Goal: Entertainment & Leisure: Browse casually

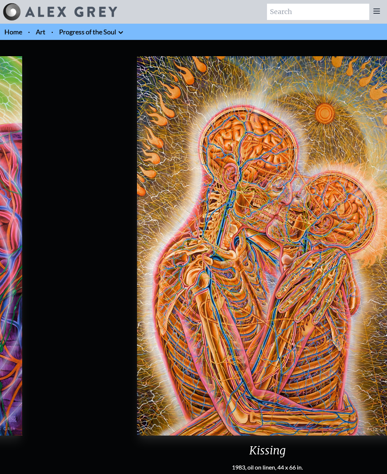
click at [303, 279] on img "11 / 133" at bounding box center [267, 245] width 260 height 379
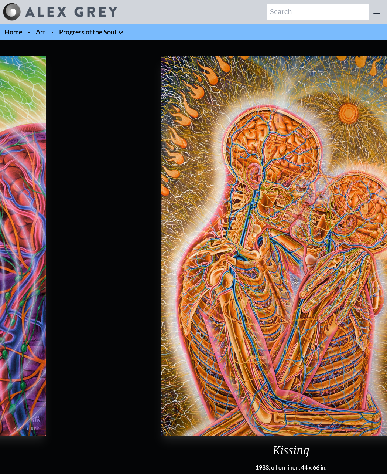
scroll to position [1, 0]
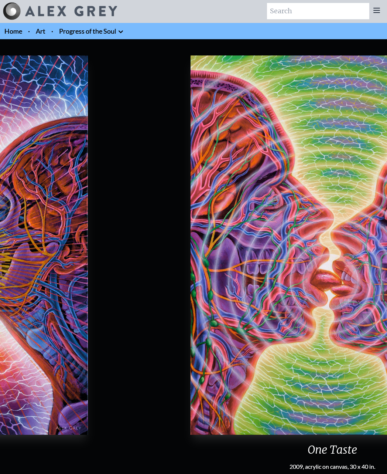
click at [351, 265] on img "10 / 133" at bounding box center [332, 244] width 283 height 379
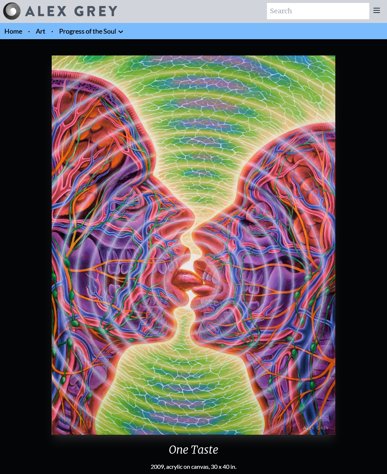
scroll to position [0, 3]
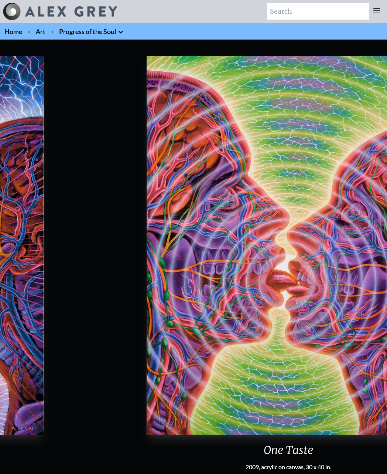
click at [303, 270] on img "10 / 133" at bounding box center [288, 245] width 283 height 379
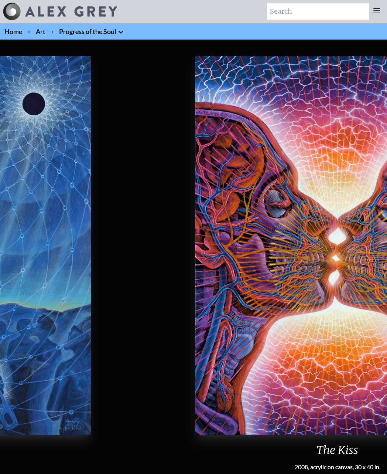
click at [387, 283] on html "Art Writings About" at bounding box center [193, 391] width 387 height 782
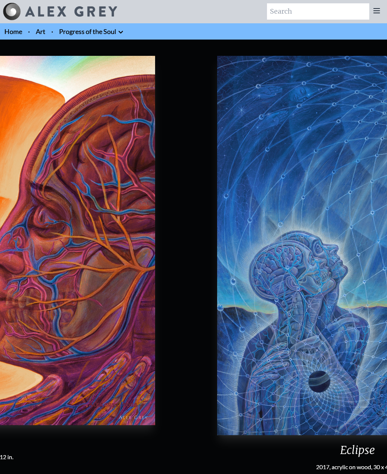
click at [380, 288] on img "8 / 133" at bounding box center [357, 245] width 281 height 379
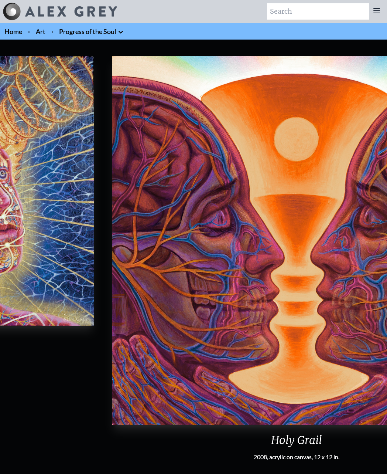
click at [387, 296] on html "Art Writings About" at bounding box center [193, 303] width 387 height 606
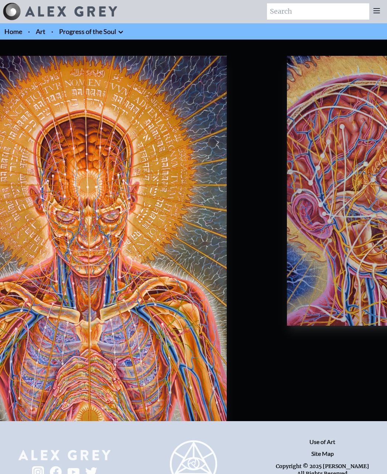
click at [387, 298] on html "Art Writings About" at bounding box center [193, 253] width 387 height 507
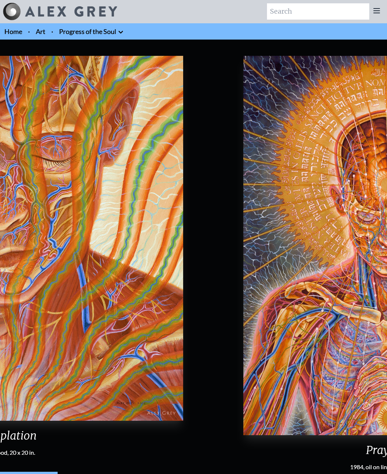
click at [314, 294] on img "5 / 133" at bounding box center [385, 245] width 284 height 379
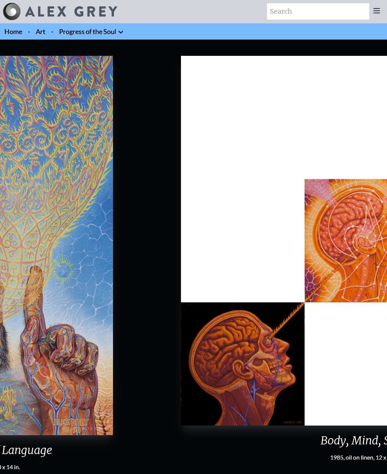
click at [280, 299] on img "3 / 133" at bounding box center [365, 240] width 369 height 369
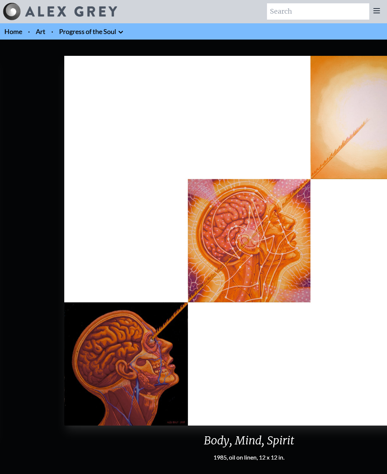
click at [387, 310] on html "Art Writings About" at bounding box center [193, 303] width 387 height 607
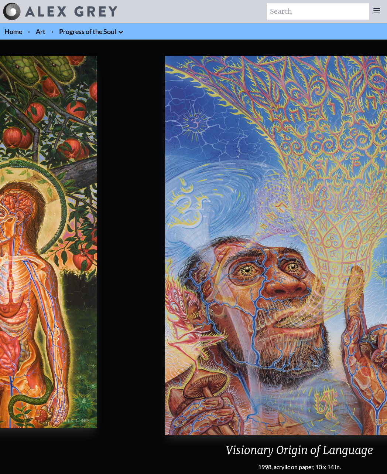
click at [387, 319] on html "Art Writings About" at bounding box center [193, 308] width 387 height 616
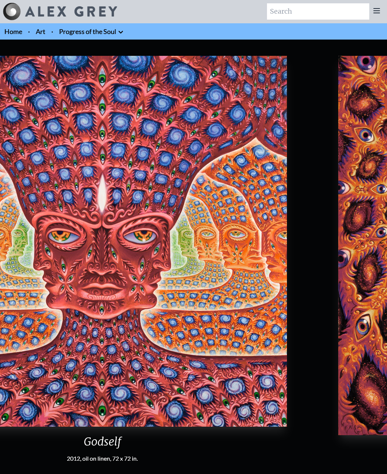
click at [387, 254] on html "Art Writings About" at bounding box center [193, 391] width 387 height 782
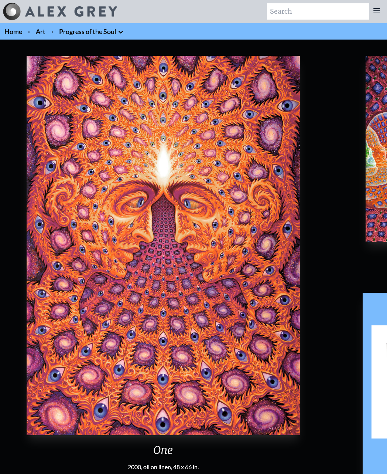
click at [387, 207] on html "Art Writings About" at bounding box center [193, 294] width 387 height 588
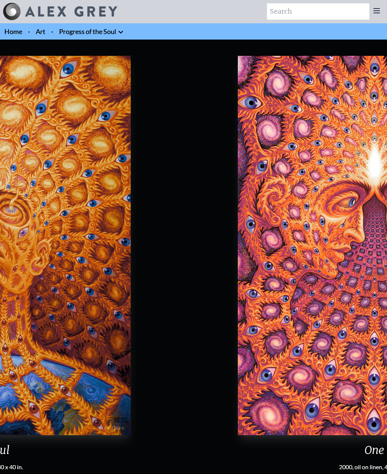
click at [387, 266] on html "Art Writings About" at bounding box center [193, 376] width 387 height 753
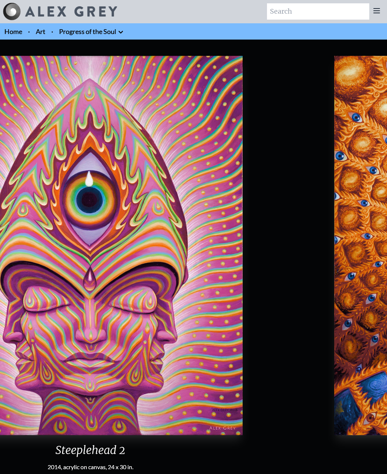
click at [387, 272] on html "Art Writings About" at bounding box center [193, 391] width 387 height 782
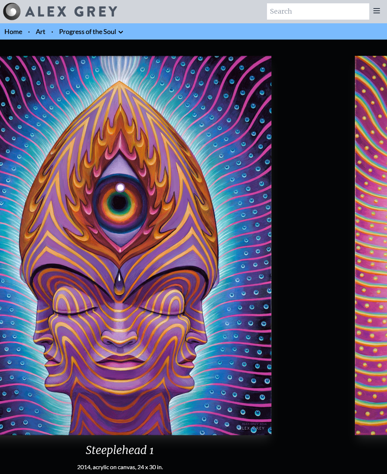
click at [387, 285] on html "Art Writings About" at bounding box center [193, 308] width 387 height 616
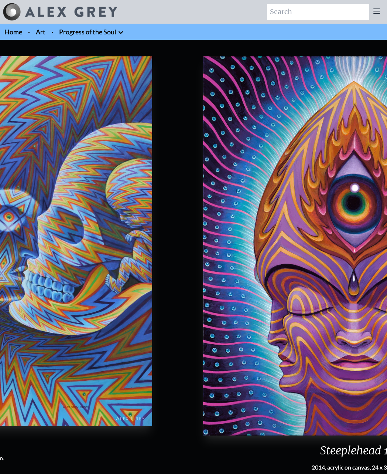
click at [384, 277] on img "127 / 133" at bounding box center [354, 245] width 303 height 379
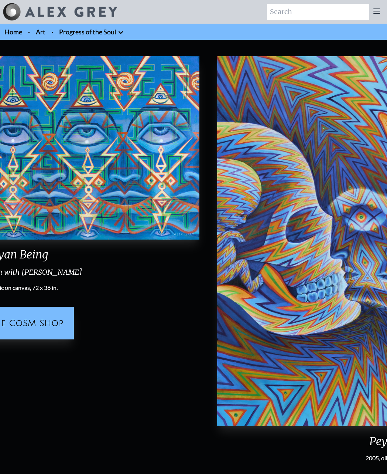
click at [387, 266] on html "Art Writings About" at bounding box center [193, 303] width 387 height 607
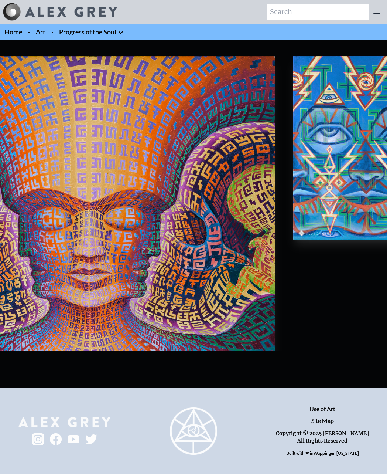
click at [387, 220] on html "Art Writings About" at bounding box center [193, 237] width 387 height 474
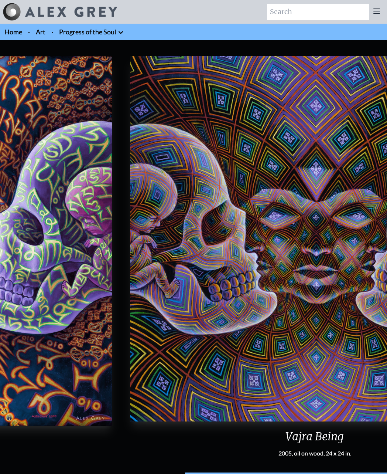
click at [368, 276] on img "123 / 133" at bounding box center [314, 238] width 369 height 365
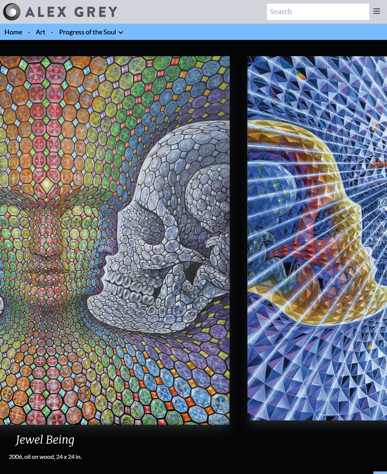
click at [387, 295] on html "Art Writings About" at bounding box center [193, 300] width 387 height 601
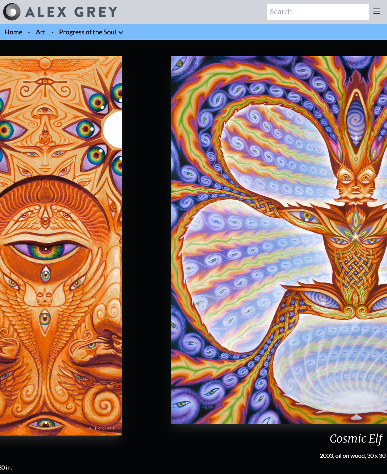
click at [374, 276] on img "117 / 133" at bounding box center [355, 239] width 369 height 367
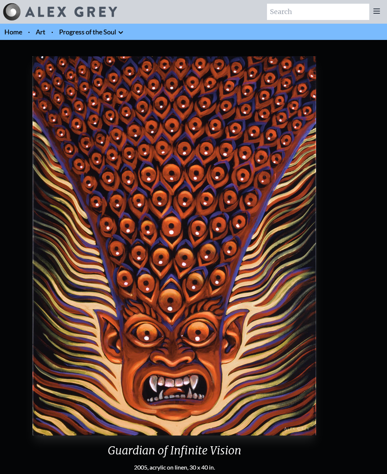
click at [387, 281] on html "Art Writings About" at bounding box center [193, 391] width 387 height 782
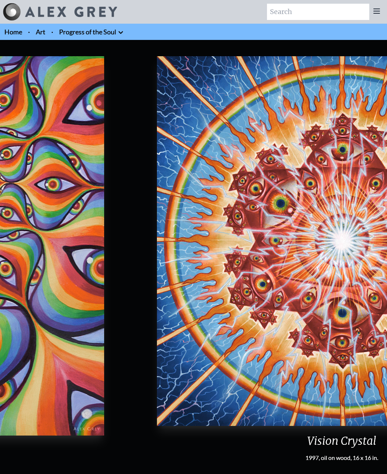
click at [341, 266] on img "113 / 133" at bounding box center [341, 240] width 369 height 369
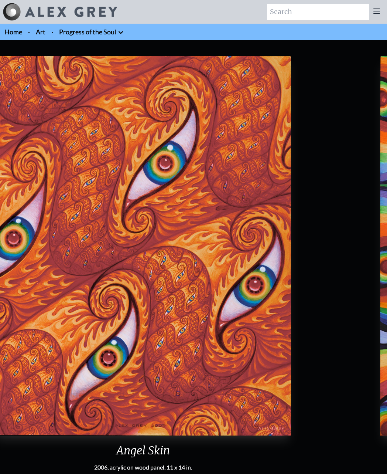
click at [387, 269] on html "Art Writings About" at bounding box center [193, 308] width 387 height 616
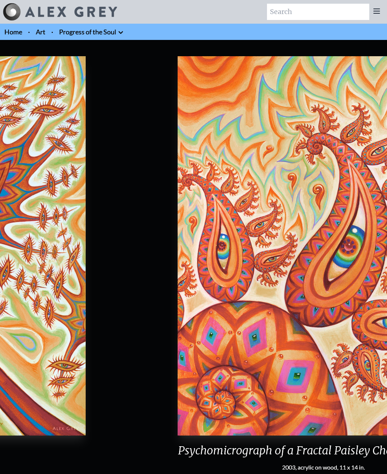
click at [365, 274] on img "110 / 133" at bounding box center [324, 245] width 292 height 379
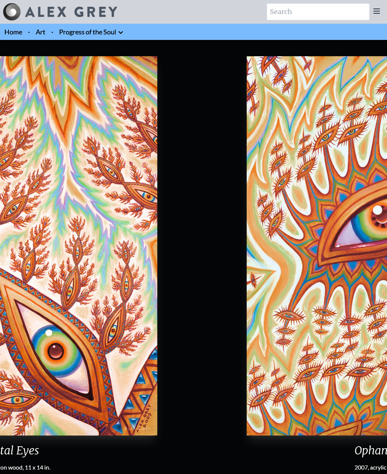
click at [387, 278] on html "Art Writings About" at bounding box center [193, 308] width 387 height 616
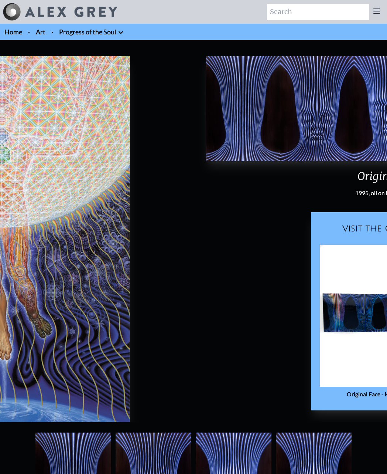
click at [387, 225] on html "Art Writings About" at bounding box center [193, 373] width 387 height 747
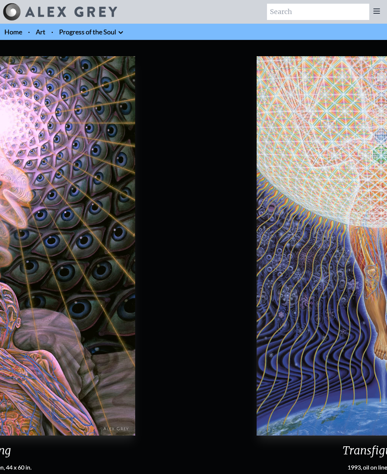
click at [387, 259] on html "Art Writings About" at bounding box center [193, 391] width 387 height 782
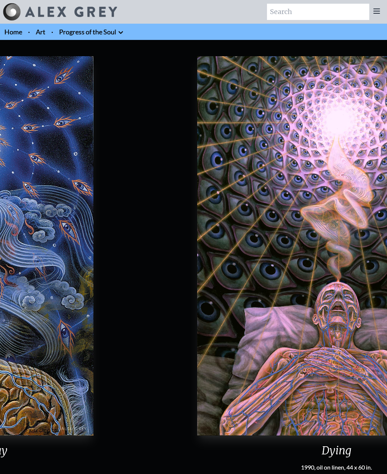
click at [349, 267] on img "104 / 133" at bounding box center [336, 245] width 279 height 379
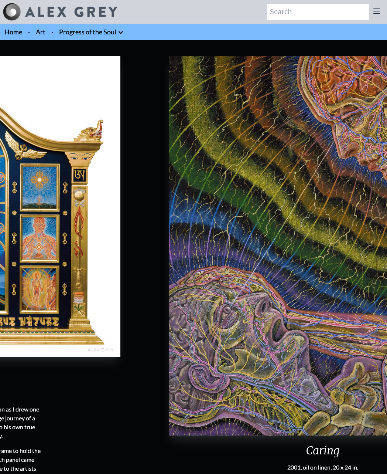
click at [353, 281] on img "102 / 133" at bounding box center [323, 245] width 308 height 379
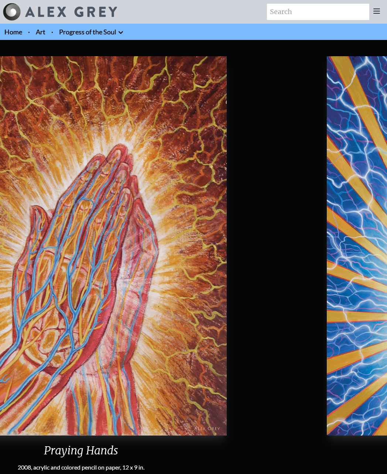
click at [387, 296] on html "Art Writings About" at bounding box center [193, 391] width 387 height 782
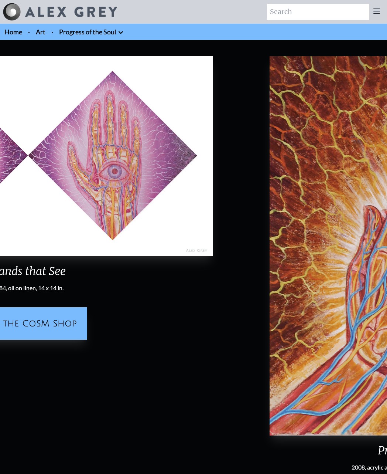
click at [387, 316] on html "Art Writings About" at bounding box center [193, 308] width 387 height 616
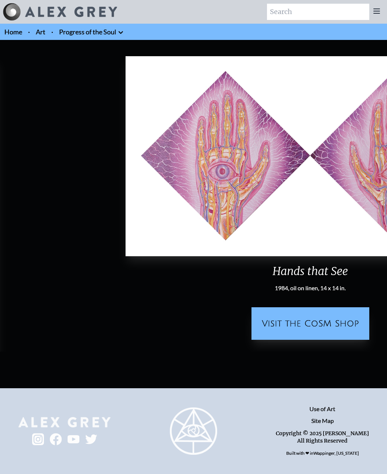
click at [387, 277] on html "Art Writings About" at bounding box center [193, 237] width 387 height 474
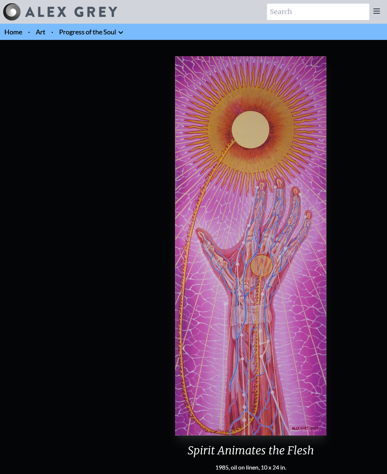
click at [387, 301] on html "Art Writings About" at bounding box center [193, 308] width 387 height 616
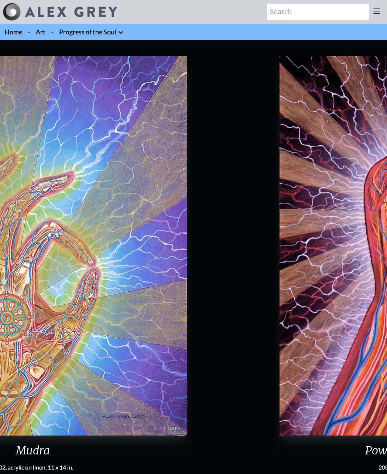
click at [387, 283] on html "Art Writings About" at bounding box center [193, 308] width 387 height 616
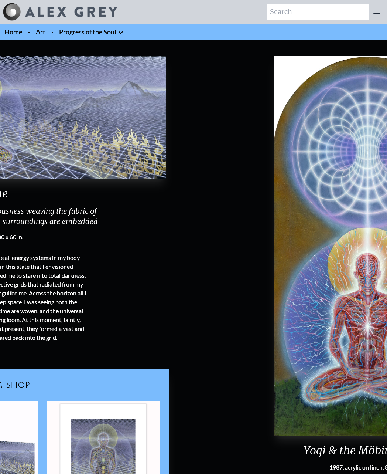
click at [320, 292] on img "93 / 133" at bounding box center [368, 245] width 188 height 379
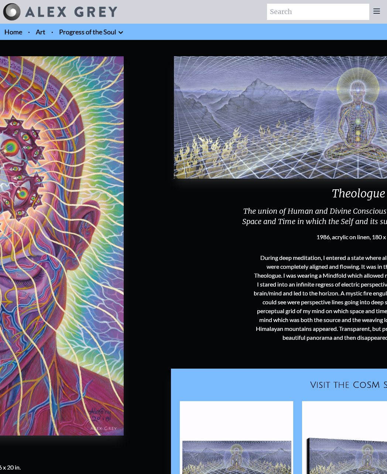
click at [387, 197] on html "Art Writings About" at bounding box center [193, 317] width 387 height 635
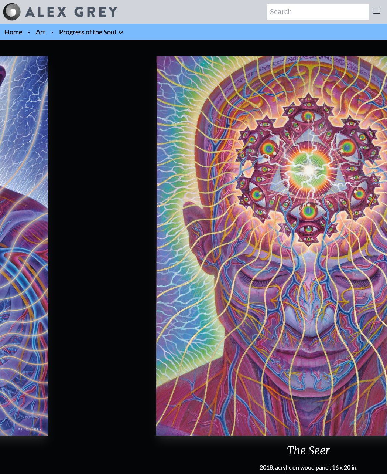
click at [379, 222] on img "91 / 133" at bounding box center [308, 245] width 305 height 379
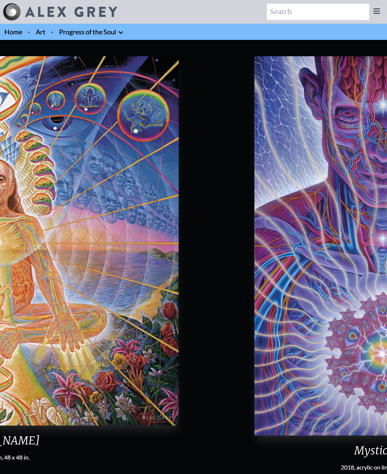
click at [300, 231] on img "90 / 133" at bounding box center [381, 245] width 253 height 379
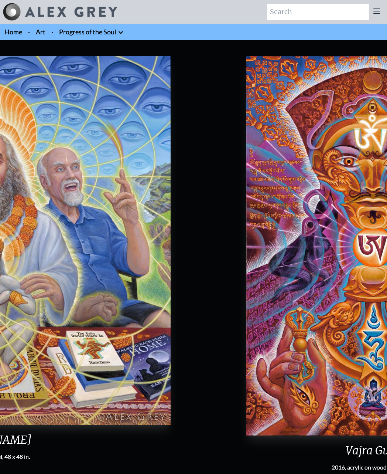
click at [338, 259] on img "86 / 133" at bounding box center [372, 245] width 253 height 379
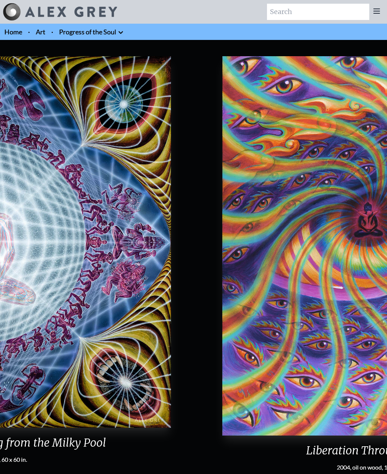
click at [278, 261] on img "84 / 133" at bounding box center [373, 245] width 302 height 379
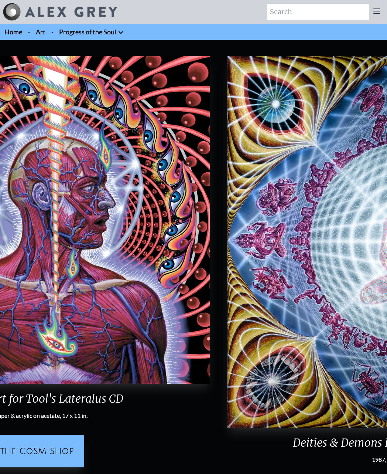
click at [387, 252] on html "Art Writings About" at bounding box center [193, 304] width 387 height 608
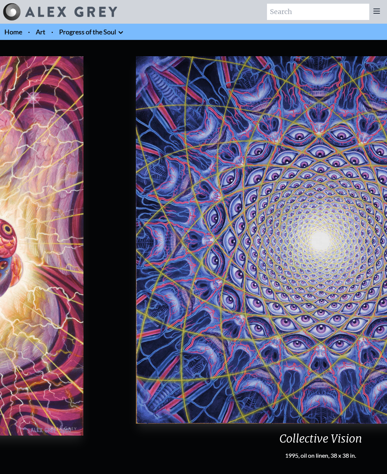
click at [298, 253] on img "81 / 133" at bounding box center [320, 239] width 369 height 367
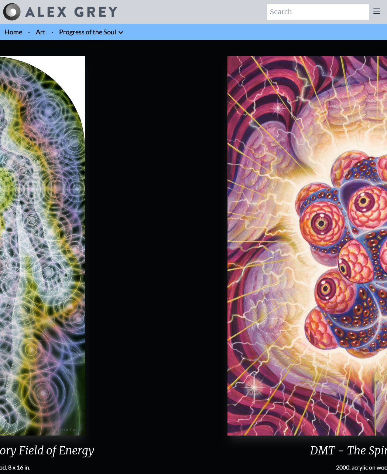
click at [326, 259] on img "80 / 133" at bounding box center [378, 245] width 300 height 379
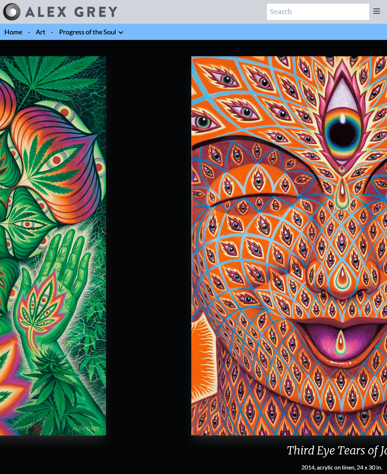
click at [323, 276] on img "78 / 133" at bounding box center [341, 245] width 300 height 379
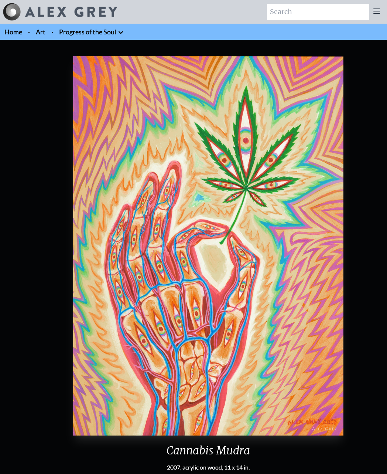
click at [330, 238] on img "75 / 133" at bounding box center [208, 245] width 270 height 379
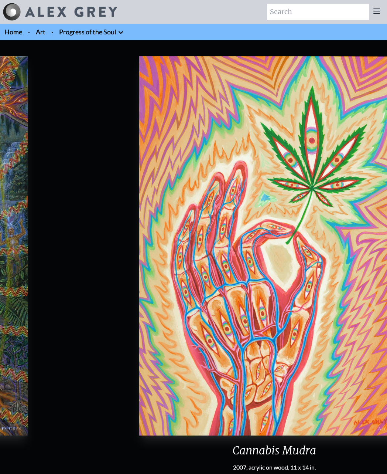
click at [325, 278] on img "75 / 133" at bounding box center [274, 245] width 270 height 379
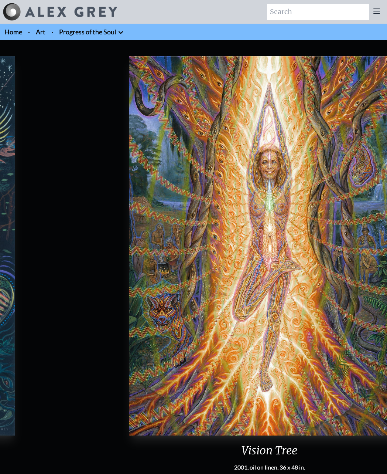
click at [259, 274] on img "74 / 133" at bounding box center [269, 245] width 281 height 379
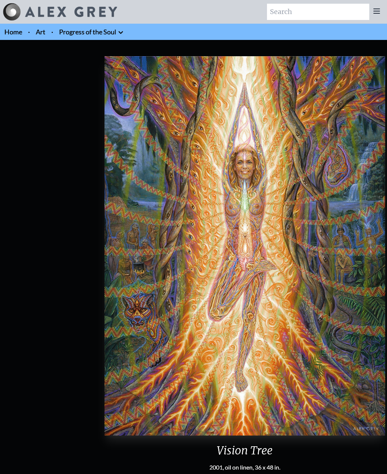
click at [340, 277] on img "74 / 133" at bounding box center [245, 245] width 281 height 379
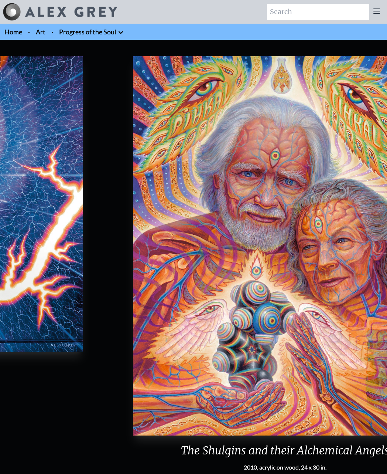
click at [387, 286] on html "Art Writings About" at bounding box center [193, 395] width 387 height 791
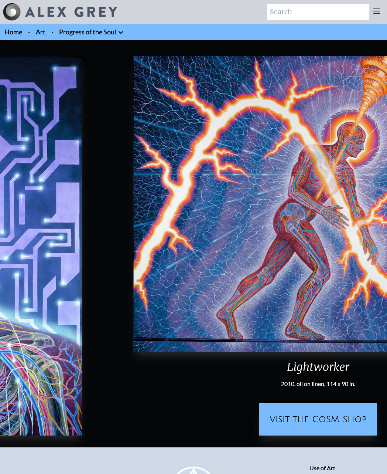
click at [363, 315] on img "70 / 133" at bounding box center [317, 204] width 369 height 296
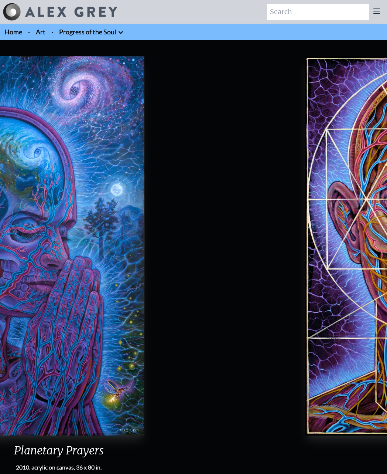
click at [387, 301] on html "Art Writings About" at bounding box center [193, 391] width 387 height 782
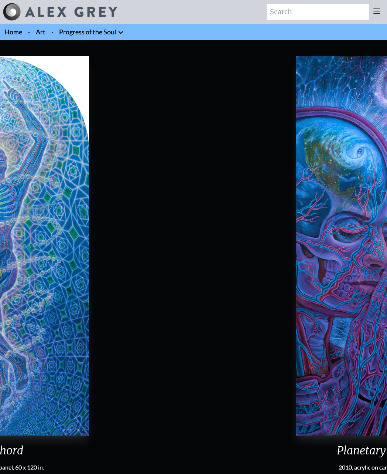
click at [387, 263] on html "Art Writings About" at bounding box center [193, 391] width 387 height 782
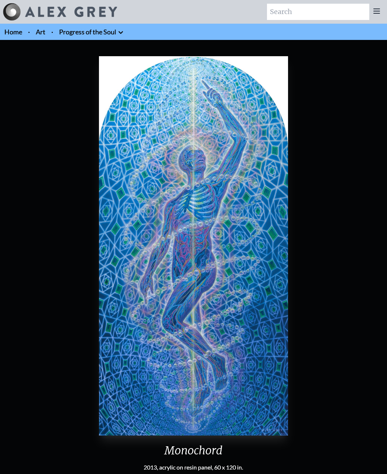
click at [41, 32] on link "Art" at bounding box center [41, 32] width 10 height 10
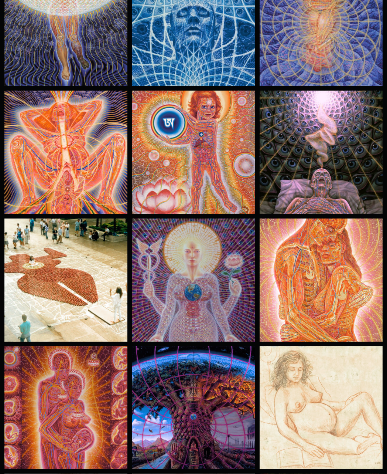
scroll to position [10071, 0]
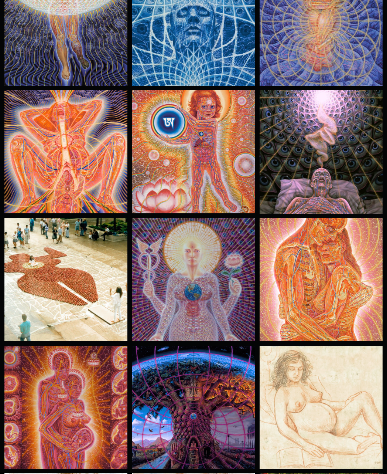
click at [321, 297] on img at bounding box center [321, 279] width 123 height 123
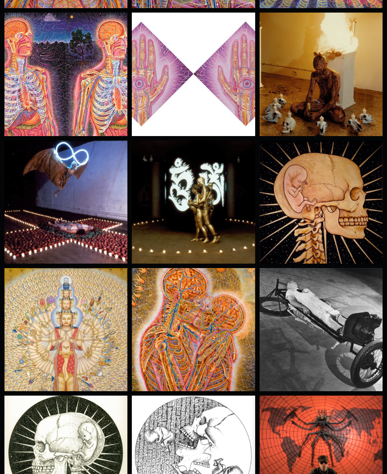
scroll to position [12096, 0]
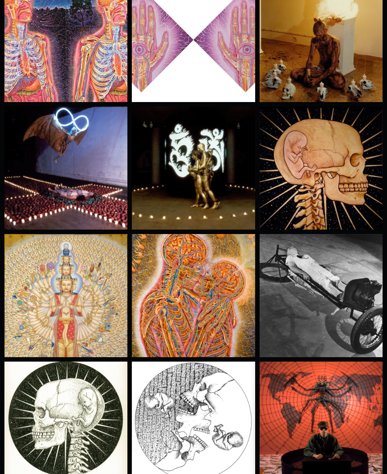
click at [207, 291] on img at bounding box center [193, 295] width 123 height 123
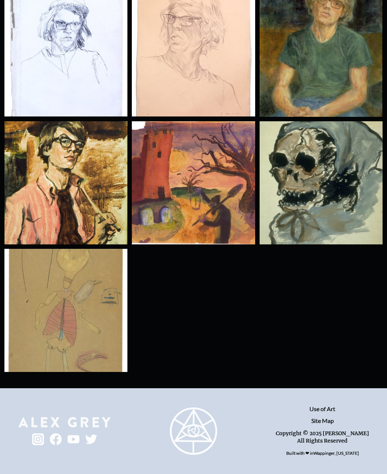
scroll to position [14251, 0]
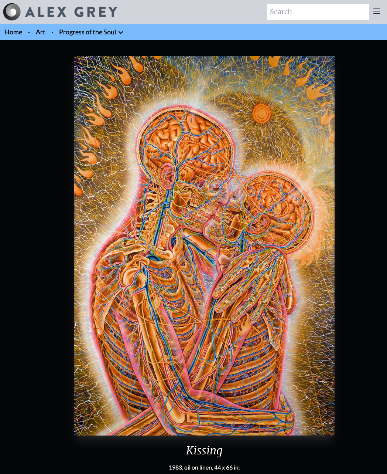
click at [144, 240] on img "11 / 133" at bounding box center [204, 245] width 260 height 379
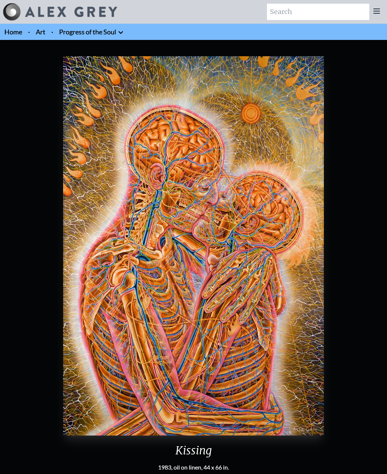
click at [318, 429] on img "11 / 133" at bounding box center [193, 245] width 260 height 379
